Goal: Task Accomplishment & Management: Complete application form

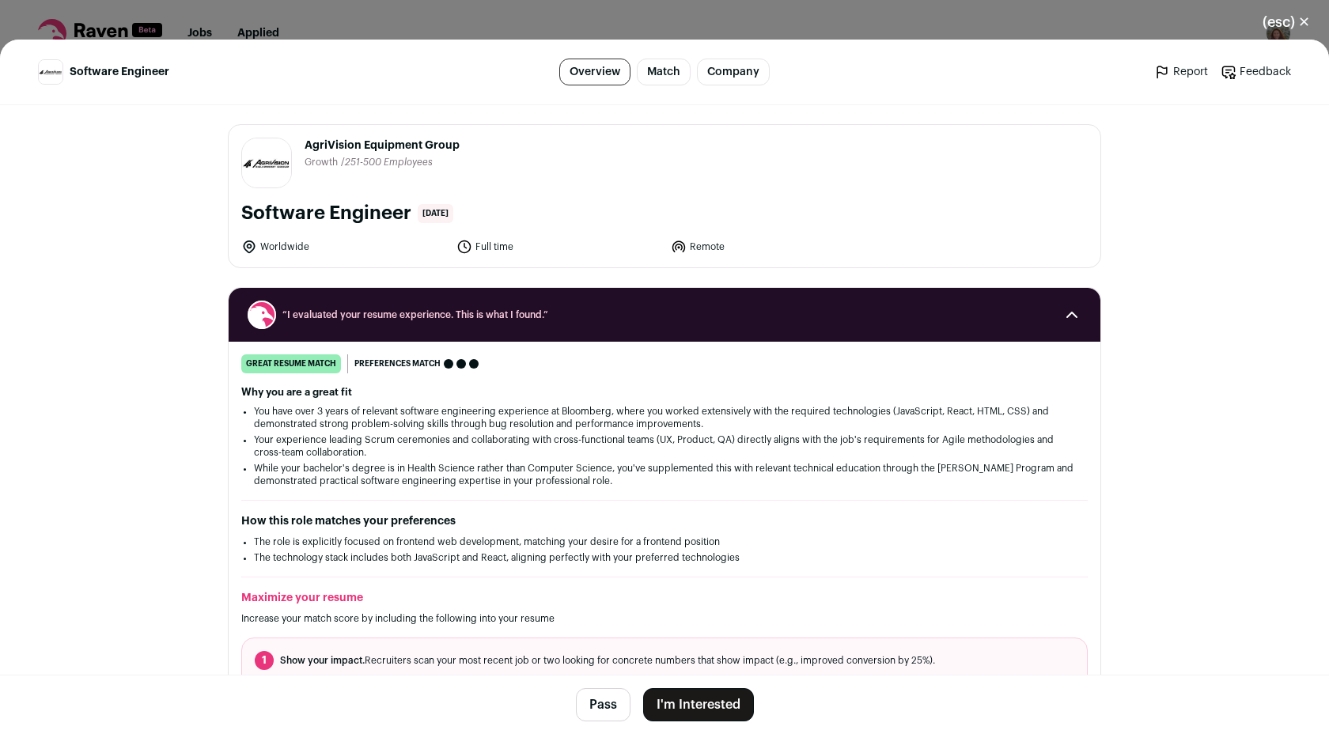
click at [705, 706] on button "I'm Interested" at bounding box center [698, 704] width 111 height 33
click at [702, 708] on button "I'm Interested" at bounding box center [698, 704] width 111 height 33
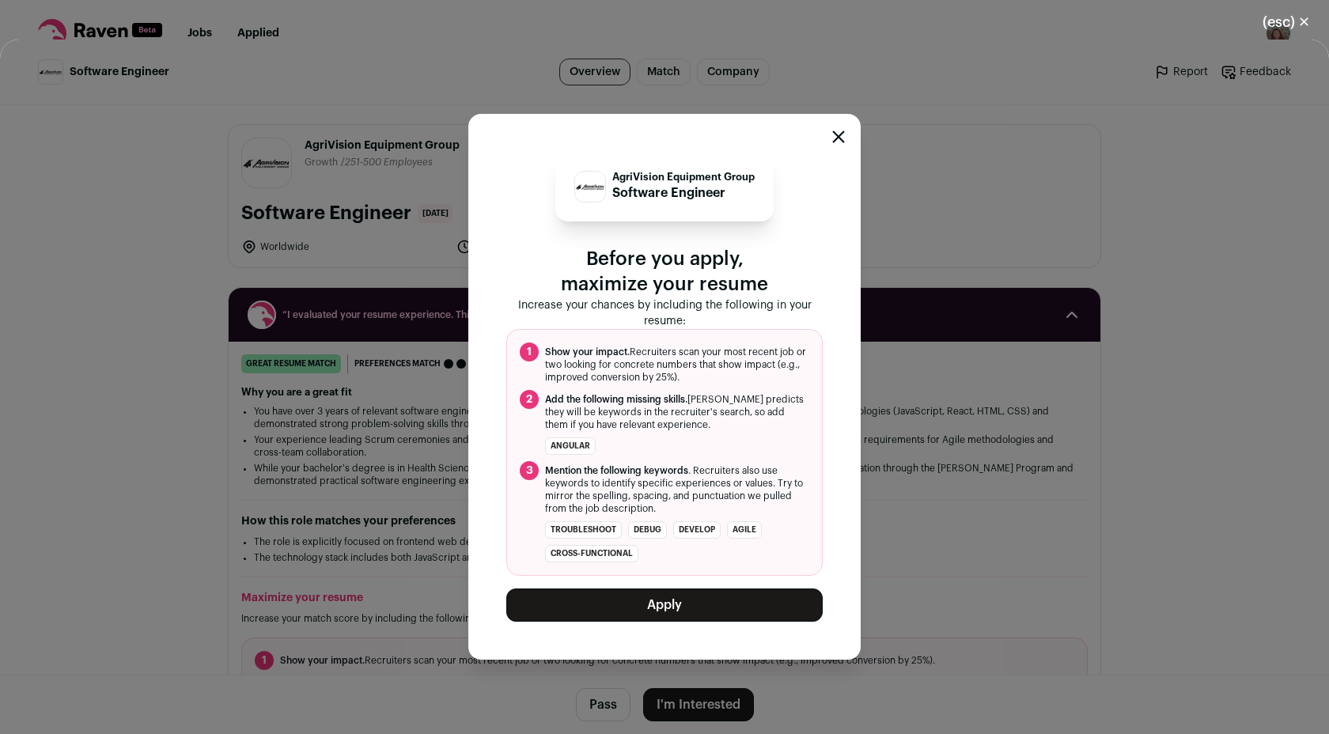
click at [629, 600] on button "Apply" at bounding box center [664, 605] width 316 height 33
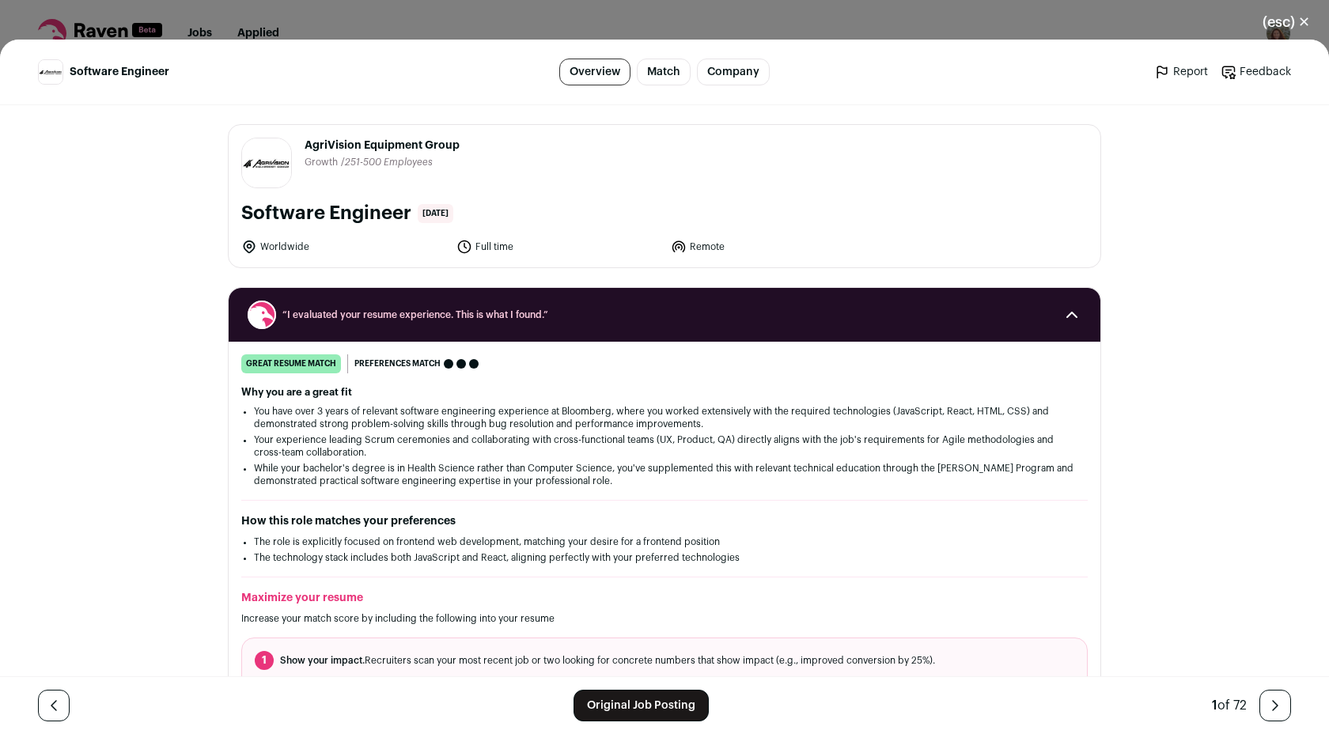
click at [1243, 78] on link "Feedback" at bounding box center [1256, 72] width 70 height 16
click at [679, 71] on link "Match" at bounding box center [664, 72] width 54 height 27
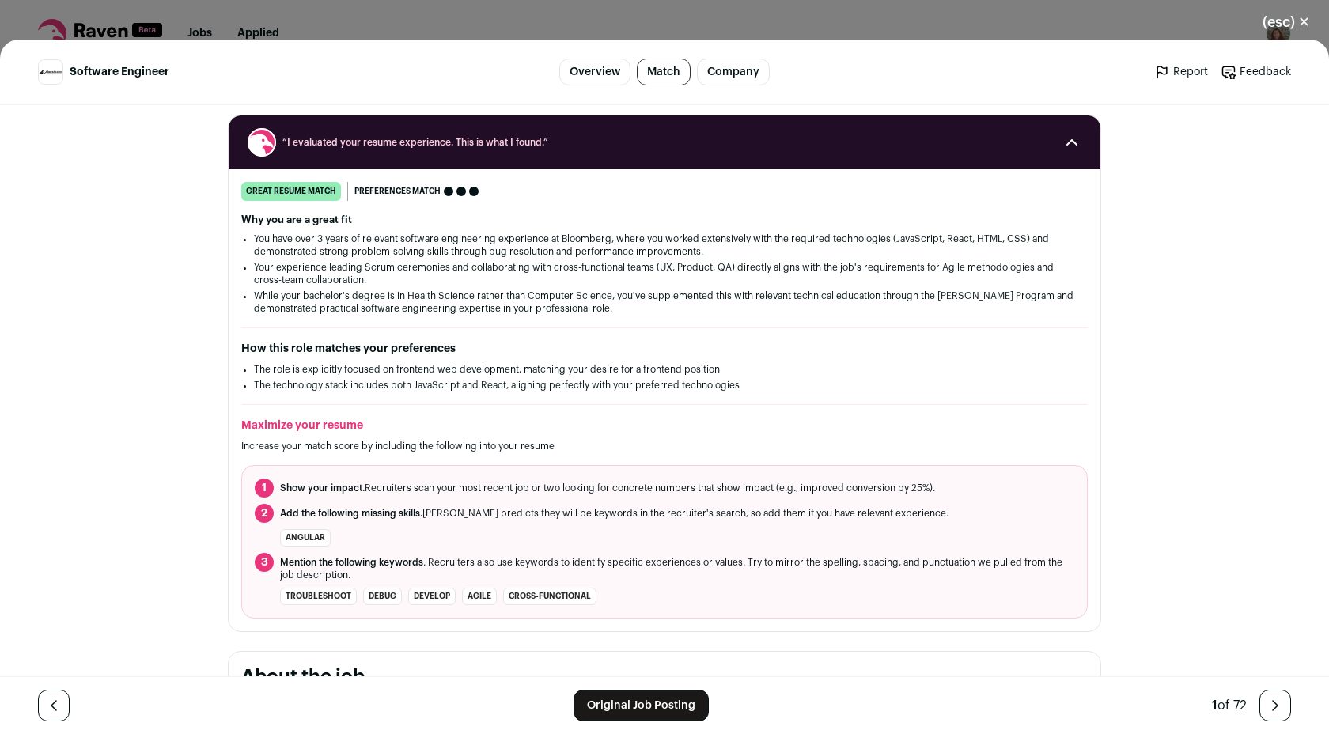
click at [721, 77] on link "Company" at bounding box center [733, 72] width 73 height 27
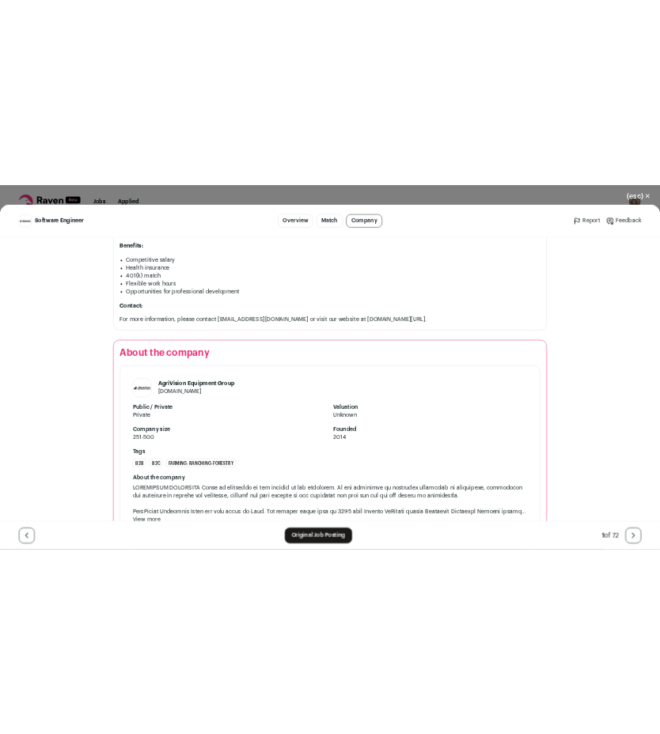
scroll to position [1309, 0]
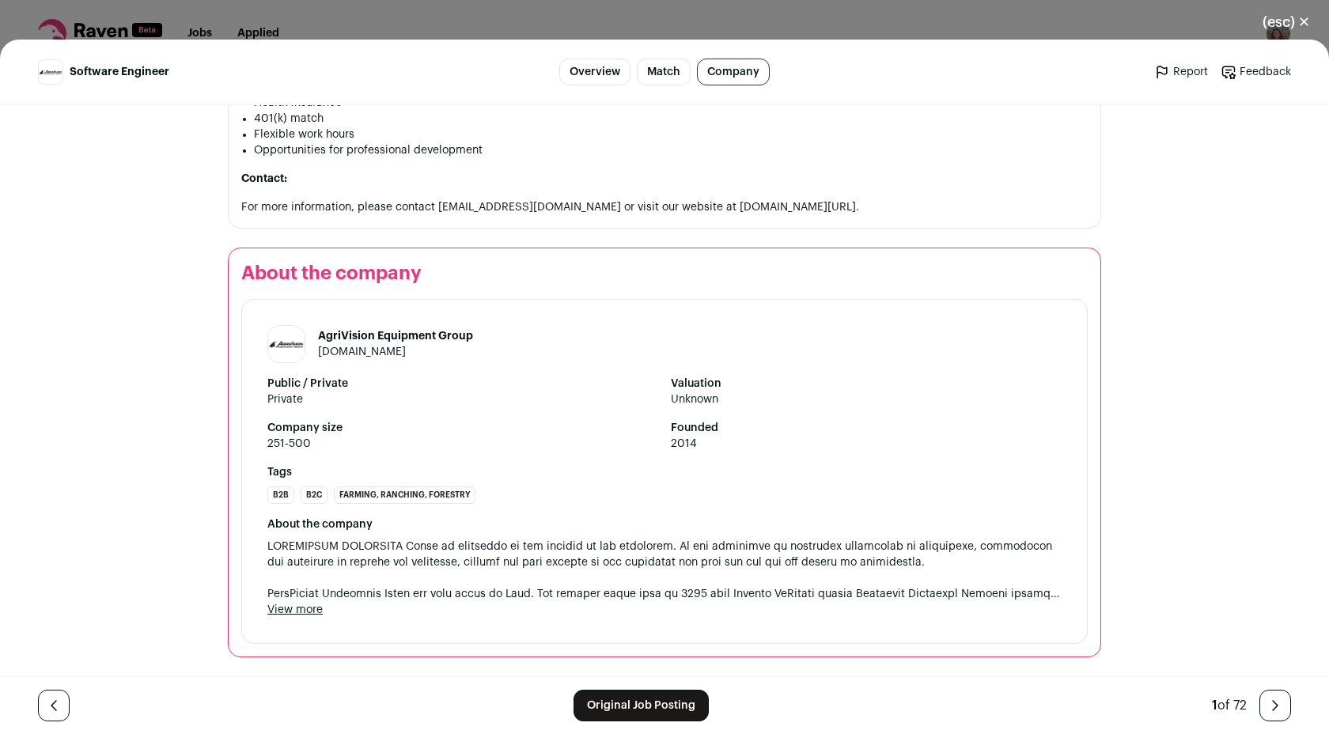
click at [1170, 76] on icon "Close modal via background" at bounding box center [1162, 72] width 16 height 16
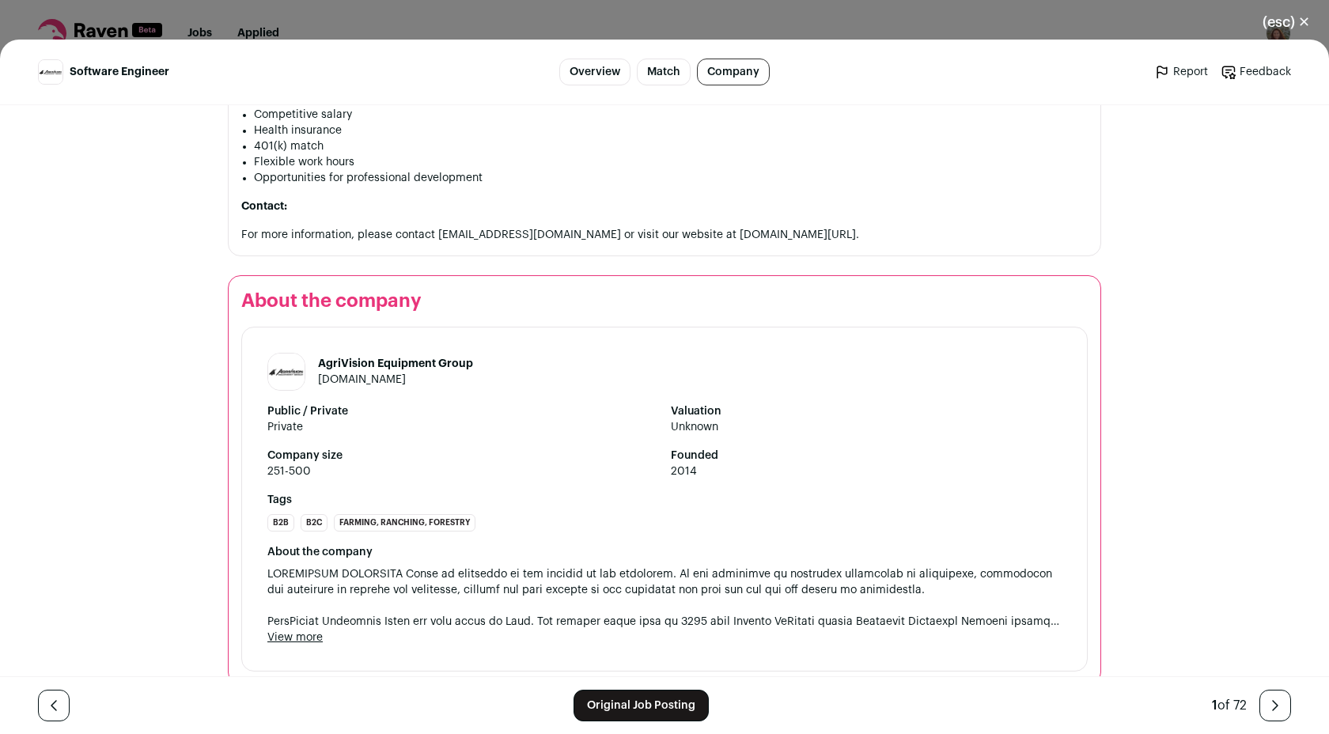
click at [1275, 3] on div "(esc) ✕ Software Engineer Overview Match Company Report Feedback Report Feedbac…" at bounding box center [664, 367] width 1329 height 734
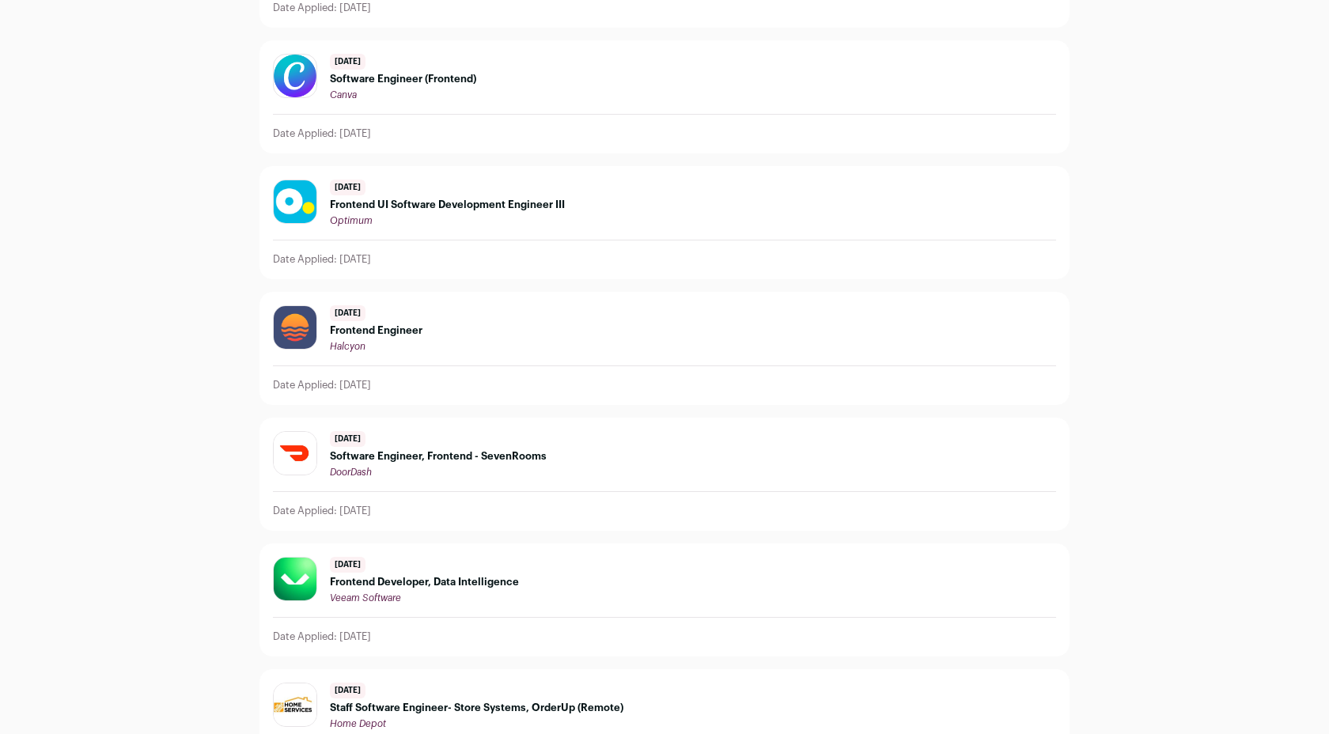
scroll to position [253, 0]
